Goal: Check status: Check status

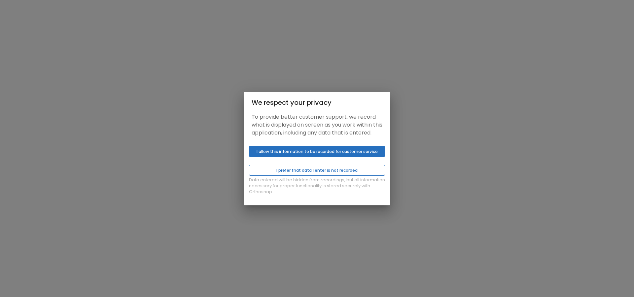
click at [323, 175] on button "I prefer that data I enter is not recorded" at bounding box center [317, 170] width 136 height 11
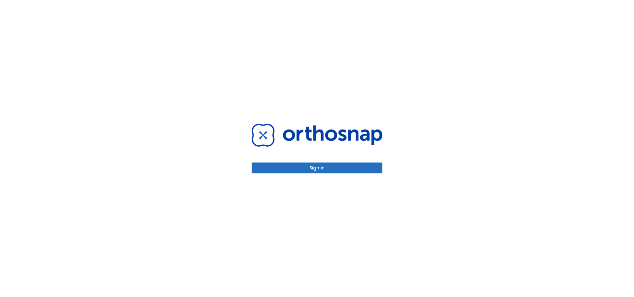
click at [327, 169] on button "Sign in" at bounding box center [316, 168] width 131 height 11
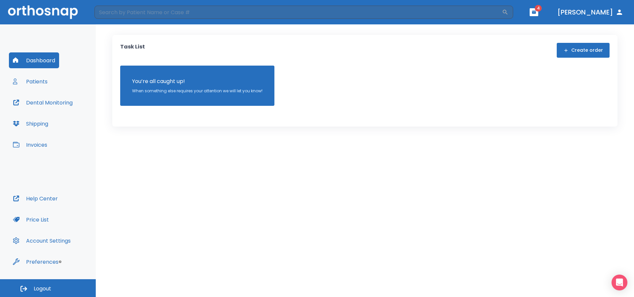
click at [38, 80] on button "Patients" at bounding box center [30, 82] width 43 height 16
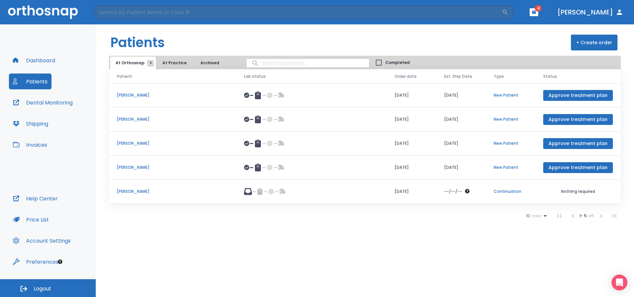
click at [129, 167] on p "Alyssa Taylor" at bounding box center [172, 168] width 111 height 6
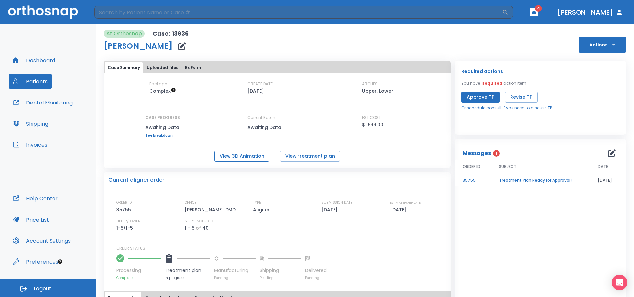
click at [252, 155] on button "View 3D Animation" at bounding box center [241, 156] width 55 height 11
